Goal: Use online tool/utility: Utilize a website feature to perform a specific function

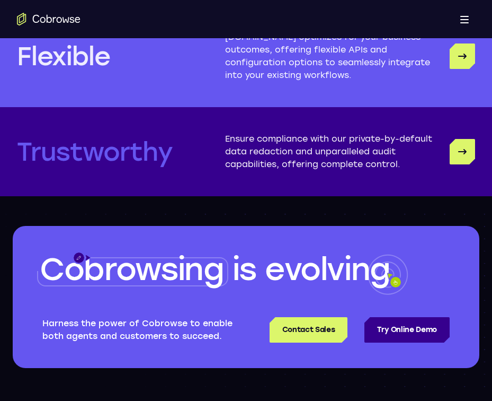
scroll to position [2756, 0]
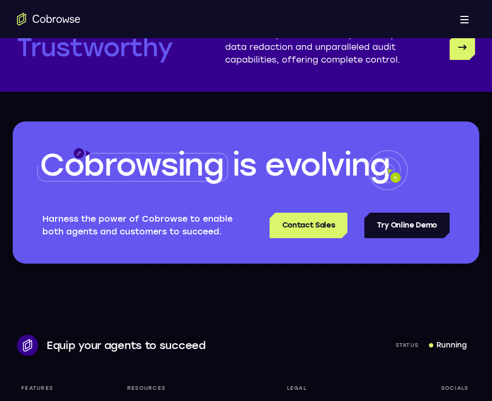
click at [427, 227] on link "Try Online Demo" at bounding box center [407, 225] width 85 height 25
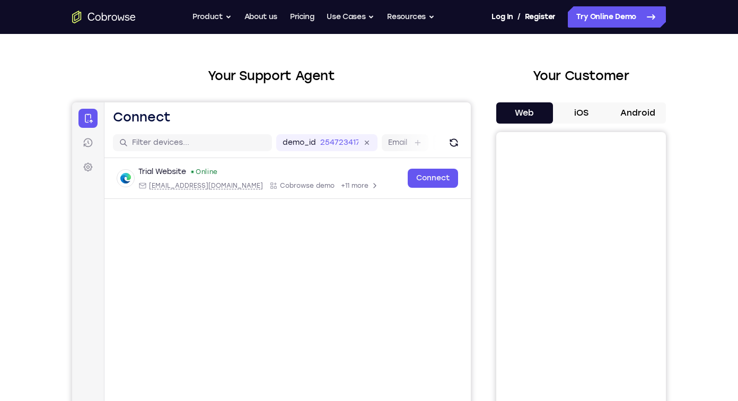
scroll to position [53, 0]
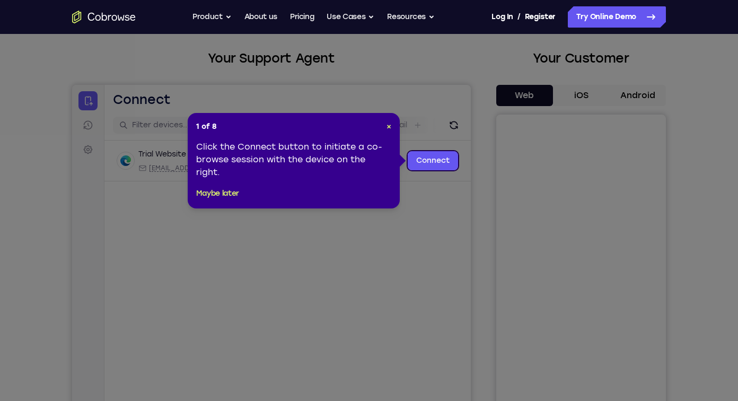
click at [408, 267] on icon at bounding box center [373, 200] width 746 height 401
click at [388, 126] on span "×" at bounding box center [388, 126] width 5 height 9
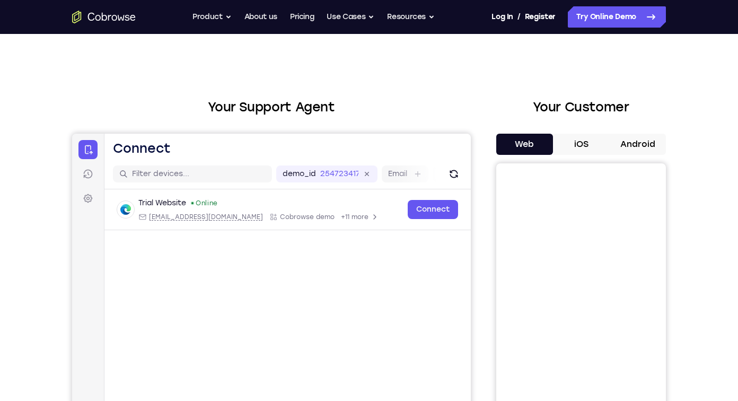
scroll to position [0, 0]
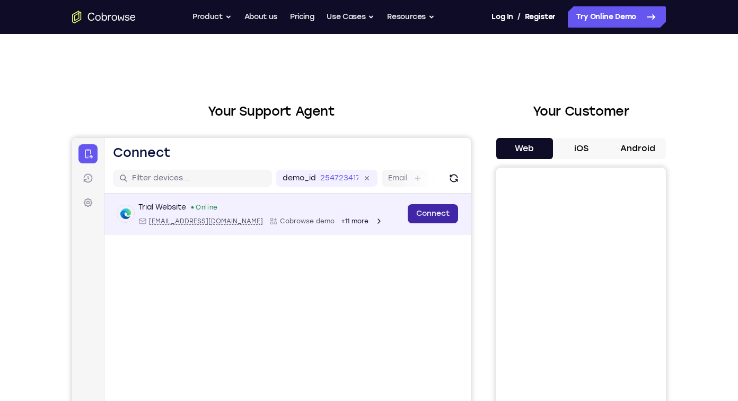
click at [437, 218] on link "Connect" at bounding box center [433, 213] width 50 height 19
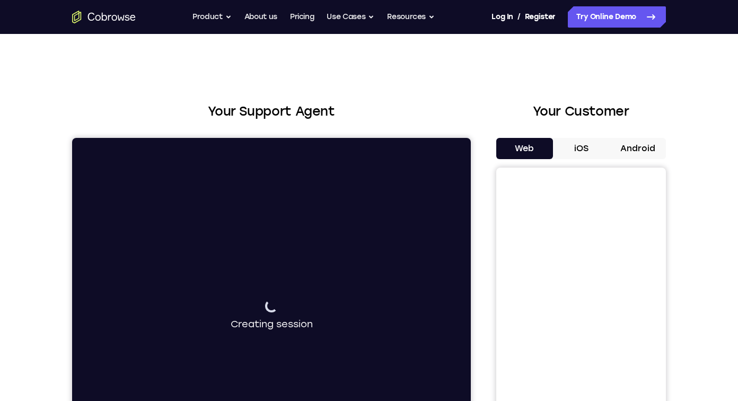
click at [437, 218] on div "Connecting to device Creating session" at bounding box center [271, 315] width 399 height 355
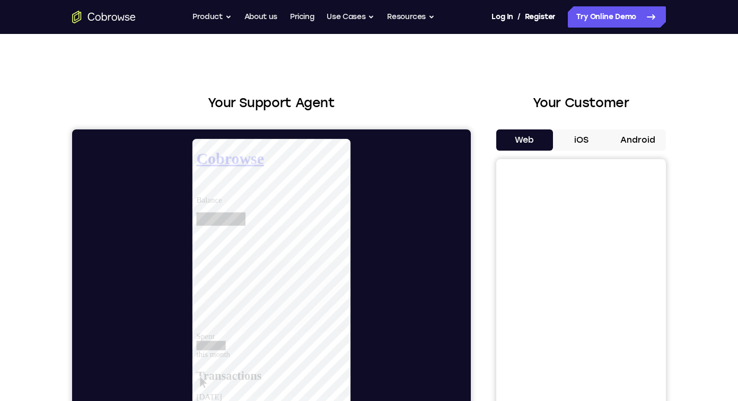
scroll to position [159, 0]
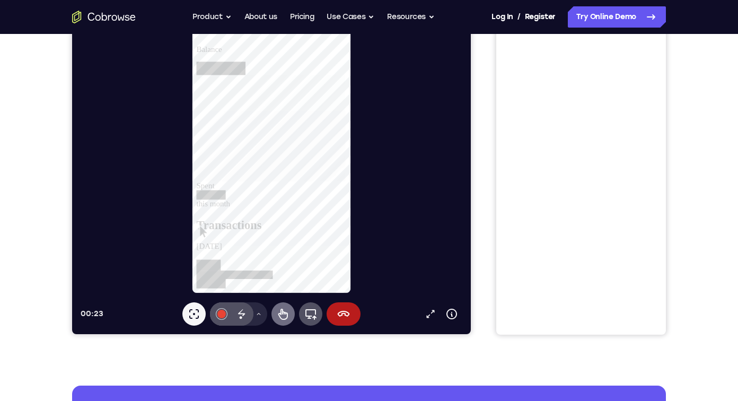
click at [282, 316] on icon at bounding box center [283, 313] width 13 height 13
click at [284, 311] on icon at bounding box center [283, 313] width 13 height 13
click at [282, 320] on button "Remote control" at bounding box center [282, 313] width 23 height 23
click at [282, 319] on icon at bounding box center [283, 313] width 10 height 11
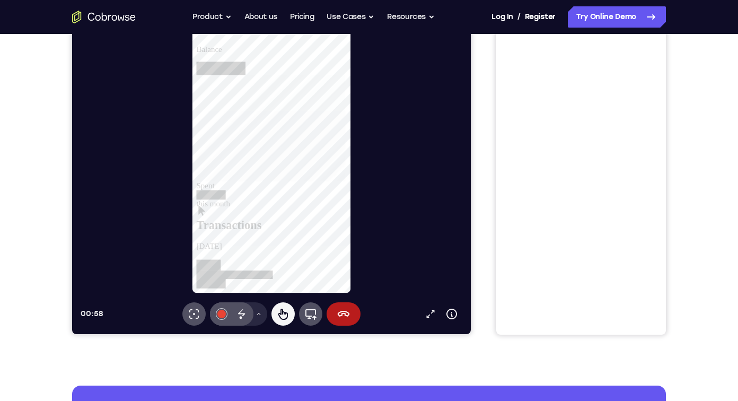
click at [250, 79] on main "Balance Spent this month" at bounding box center [276, 136] width 161 height 175
click at [360, 319] on div "01:49 Open in a new tab Device info Expand toolbar" at bounding box center [272, 313] width 382 height 23
click at [350, 316] on button "End session" at bounding box center [343, 313] width 34 height 23
